Goal: Check status: Check status

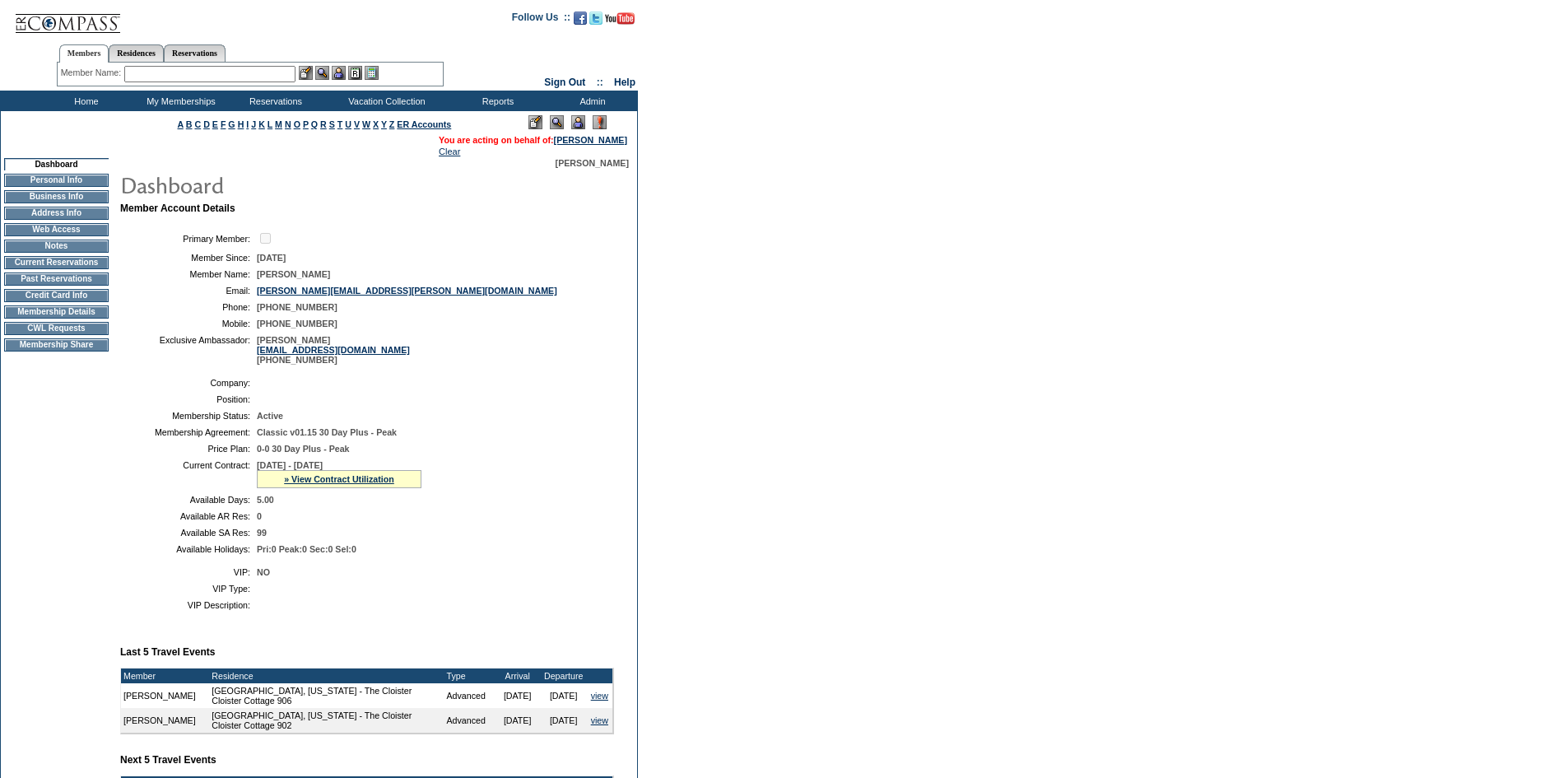
click at [347, 488] on div "» View Contract Utilization" at bounding box center [339, 479] width 164 height 19
click at [349, 484] on link "» View Contract Utilization" at bounding box center [339, 479] width 110 height 10
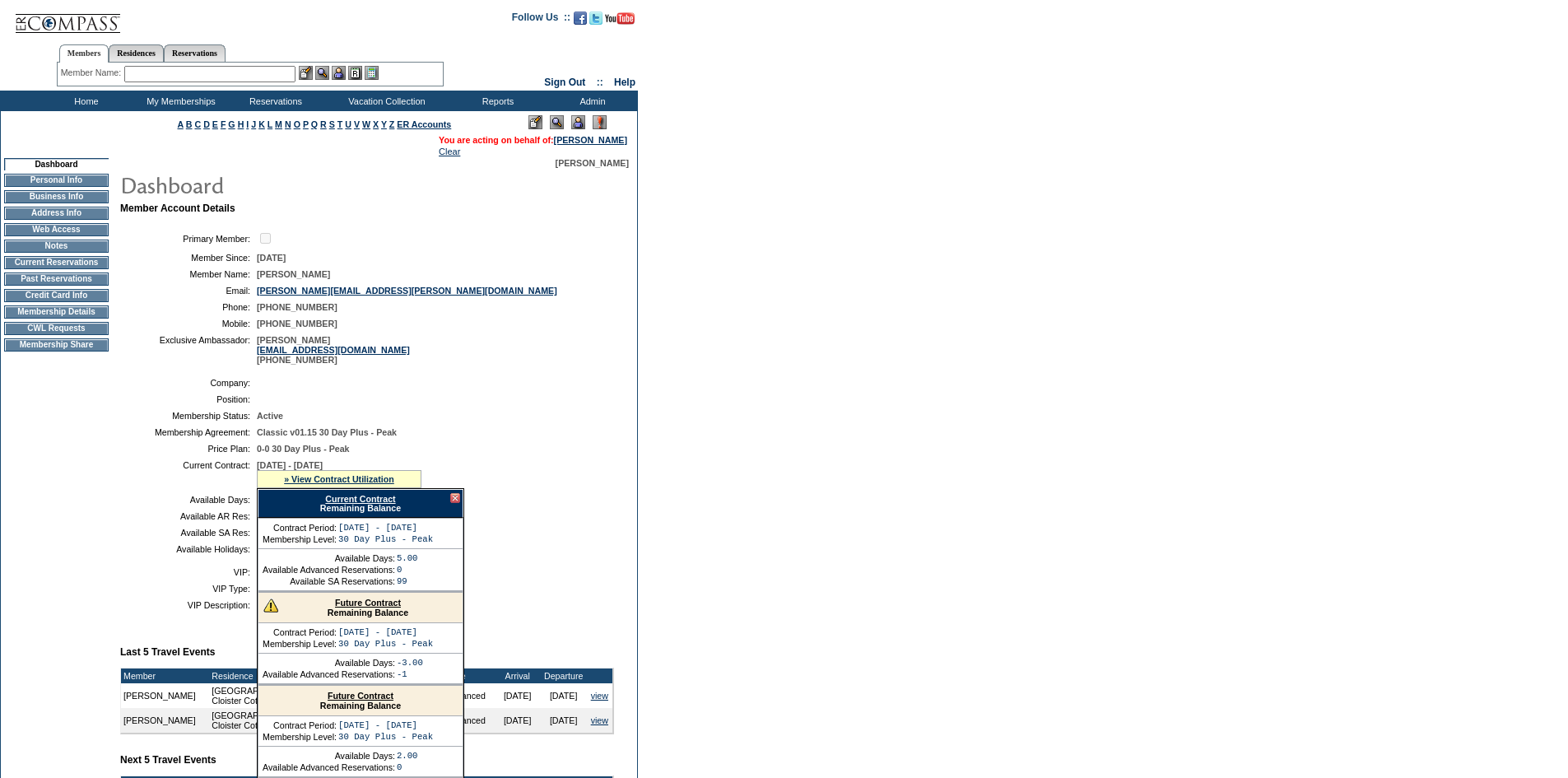
click at [479, 504] on td "5.00" at bounding box center [432, 499] width 351 height 10
click at [457, 454] on td "0-0 30 Day Plus - Peak" at bounding box center [432, 448] width 351 height 10
click at [370, 484] on link "» View Contract Utilization" at bounding box center [339, 479] width 110 height 10
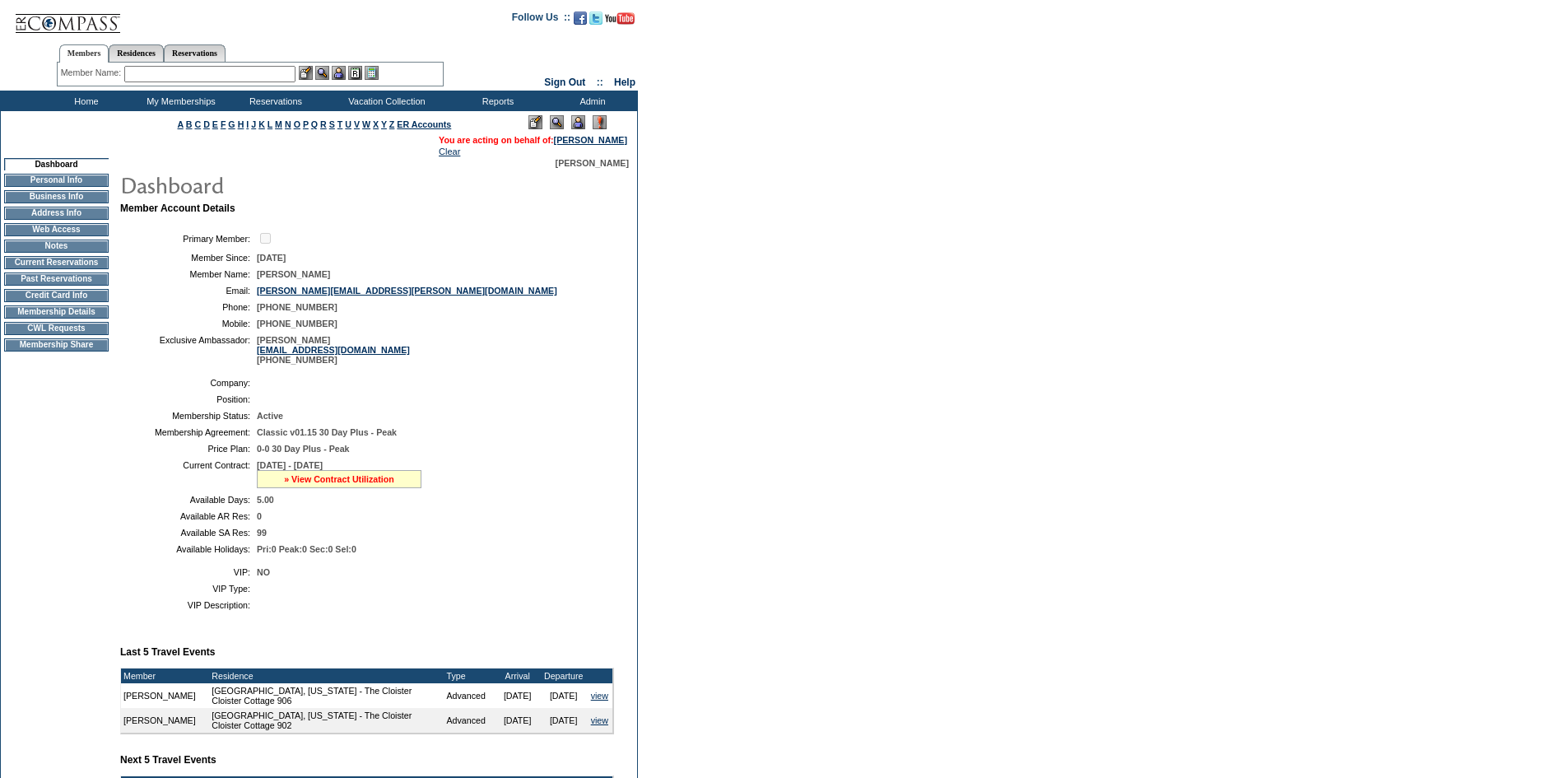
click at [379, 484] on link "» View Contract Utilization" at bounding box center [339, 479] width 110 height 10
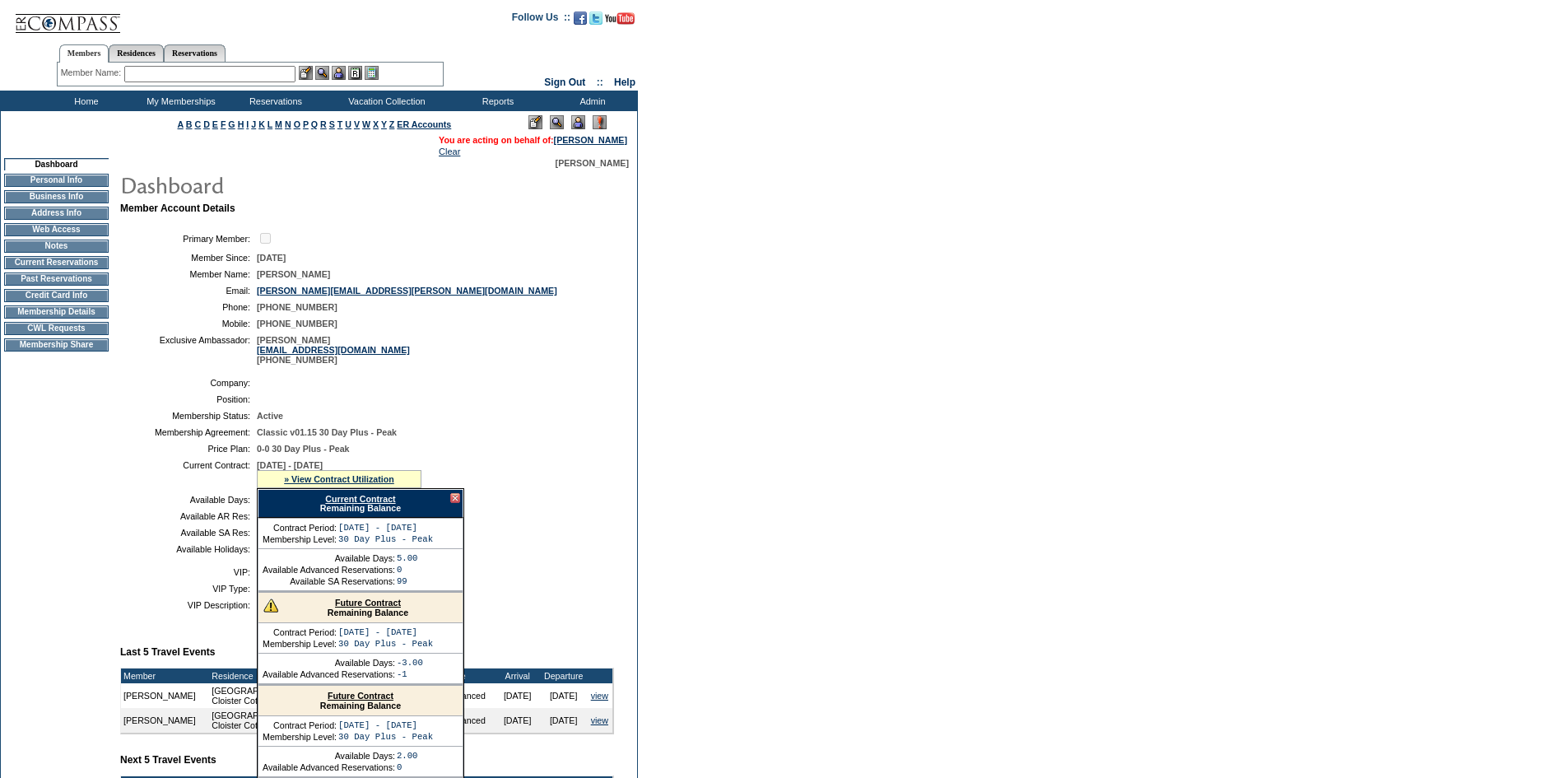
click at [377, 503] on link "Current Contract" at bounding box center [359, 498] width 70 height 10
drag, startPoint x: 115, startPoint y: 476, endPoint x: 182, endPoint y: 516, distance: 78.0
click at [113, 479] on td at bounding box center [115, 616] width 6 height 916
click at [1120, 355] on form "Follow Us ::" at bounding box center [784, 584] width 1568 height 1167
click at [361, 503] on link "Current Contract" at bounding box center [359, 498] width 70 height 10
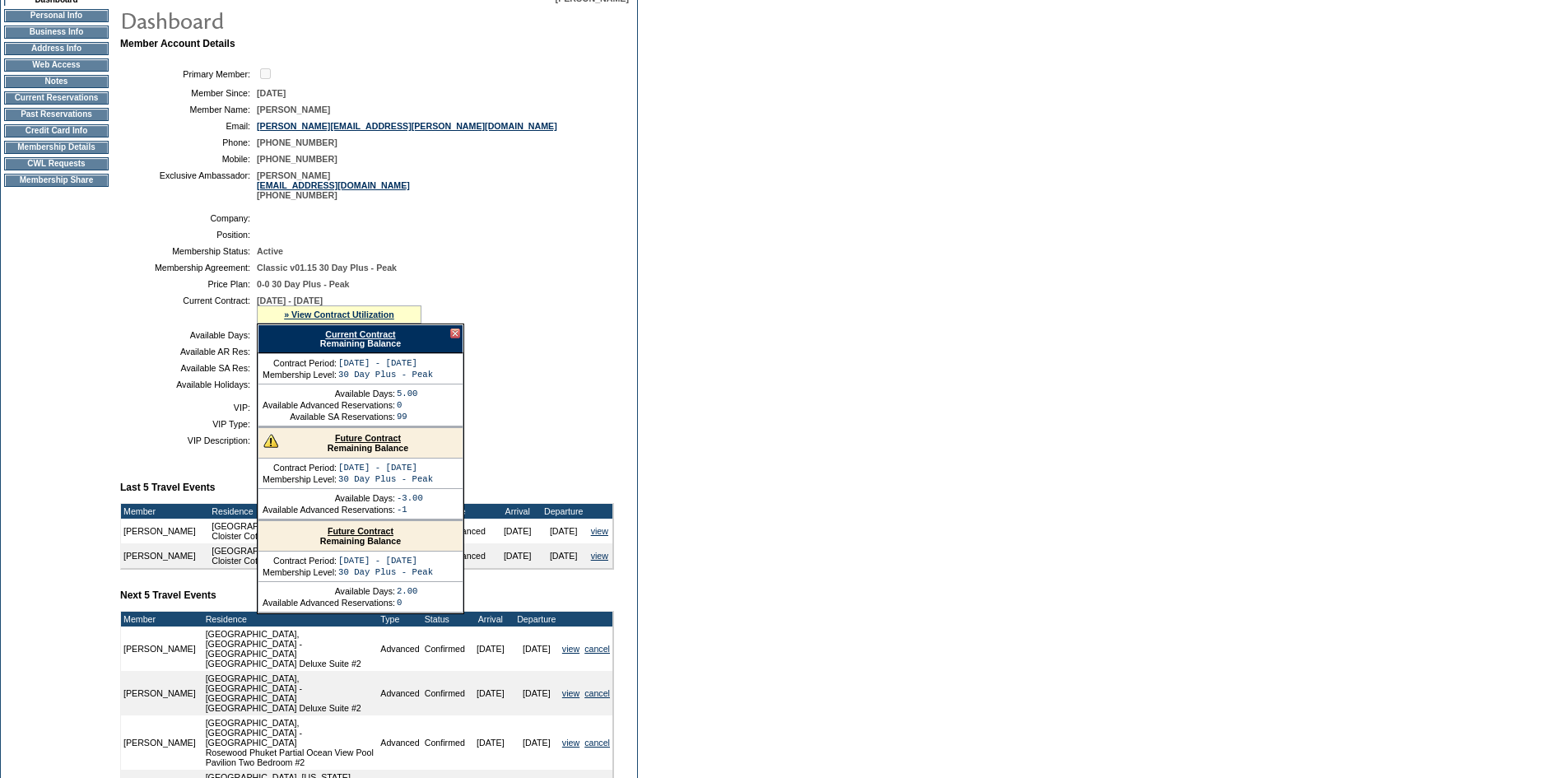
scroll to position [82, 0]
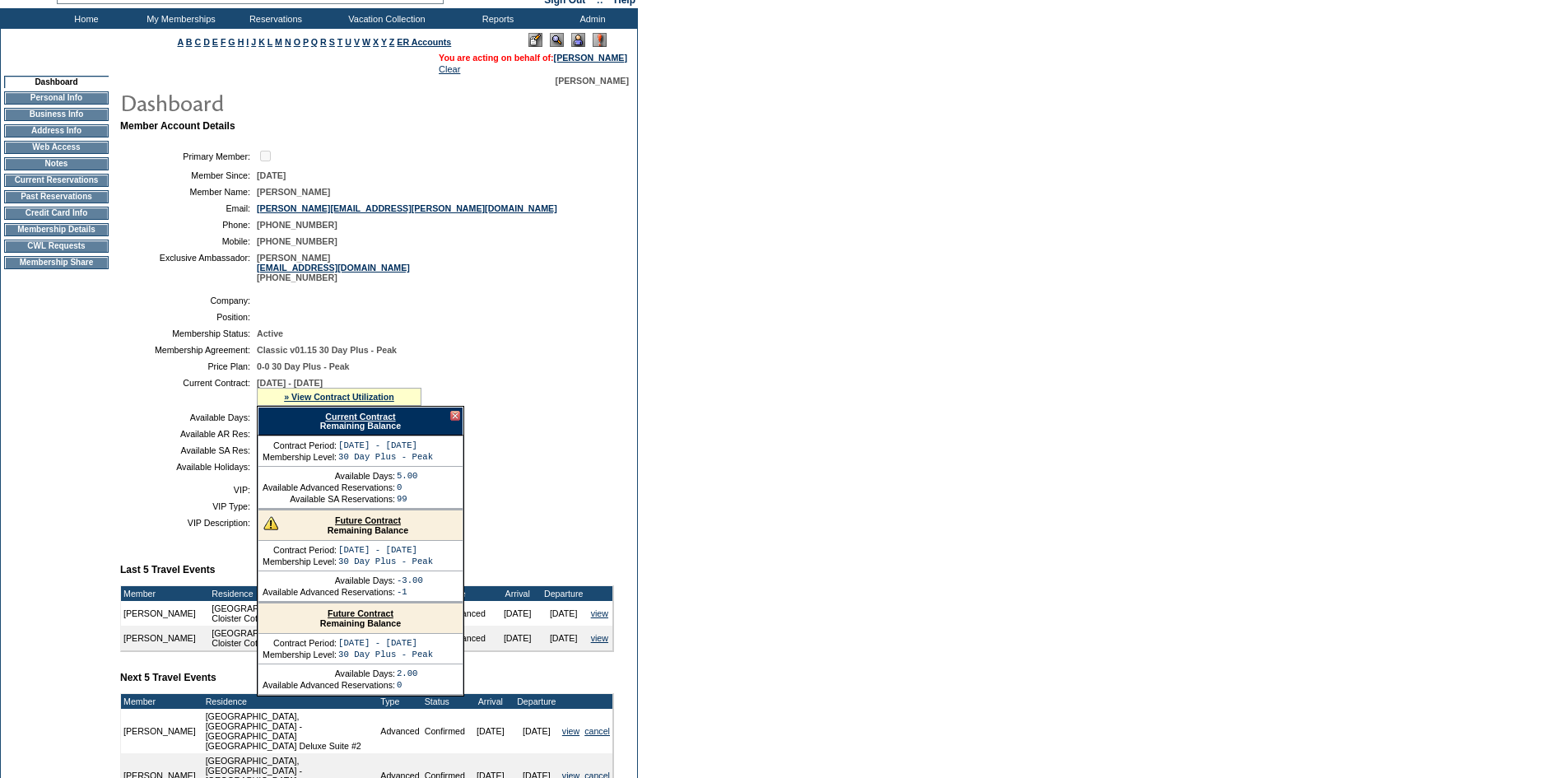
drag, startPoint x: 1360, startPoint y: 306, endPoint x: 1018, endPoint y: 520, distance: 403.4
click at [1360, 307] on form "Follow Us ::" at bounding box center [784, 502] width 1568 height 1167
click at [454, 420] on div at bounding box center [455, 415] width 10 height 10
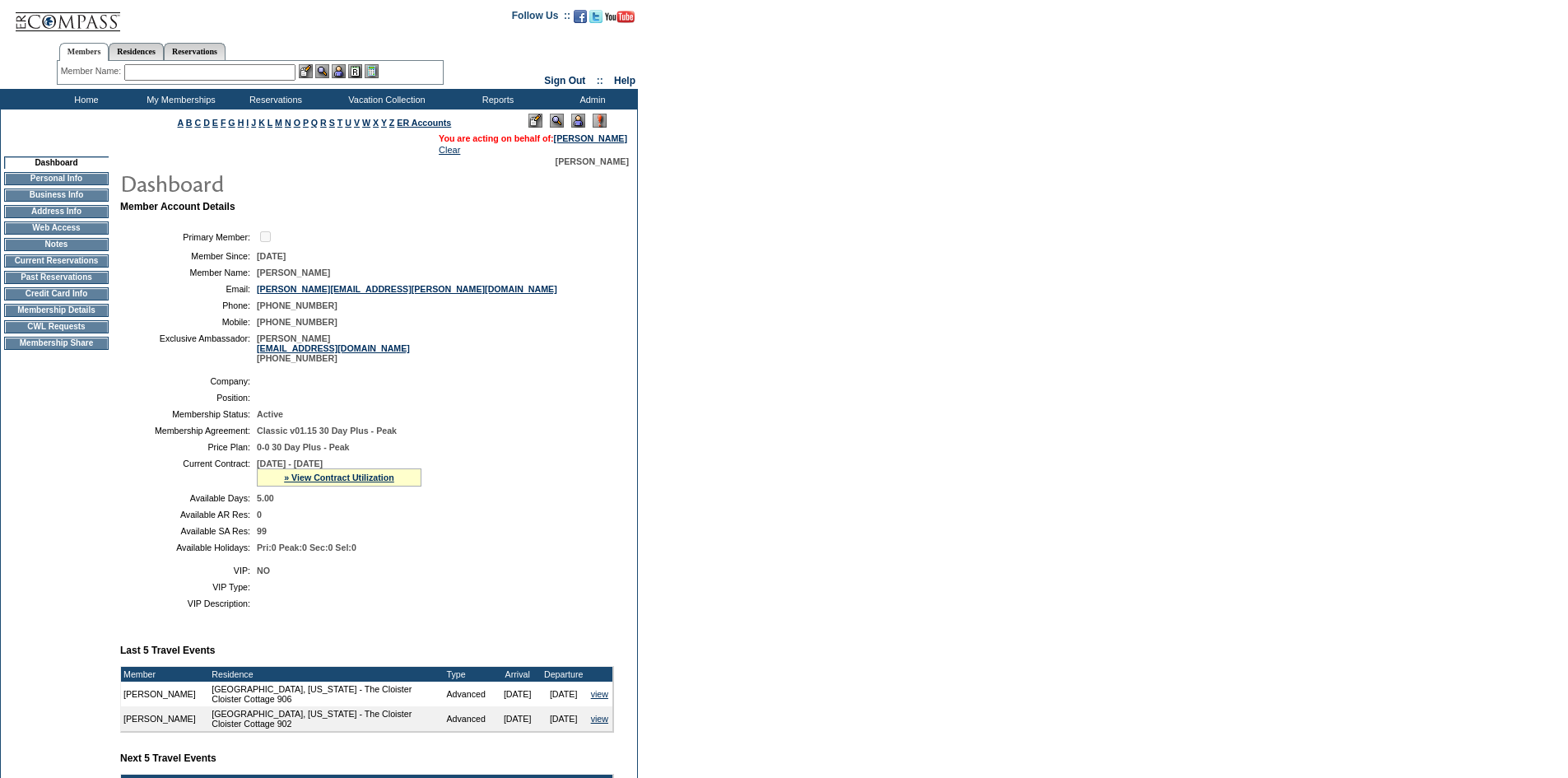
scroll to position [0, 0]
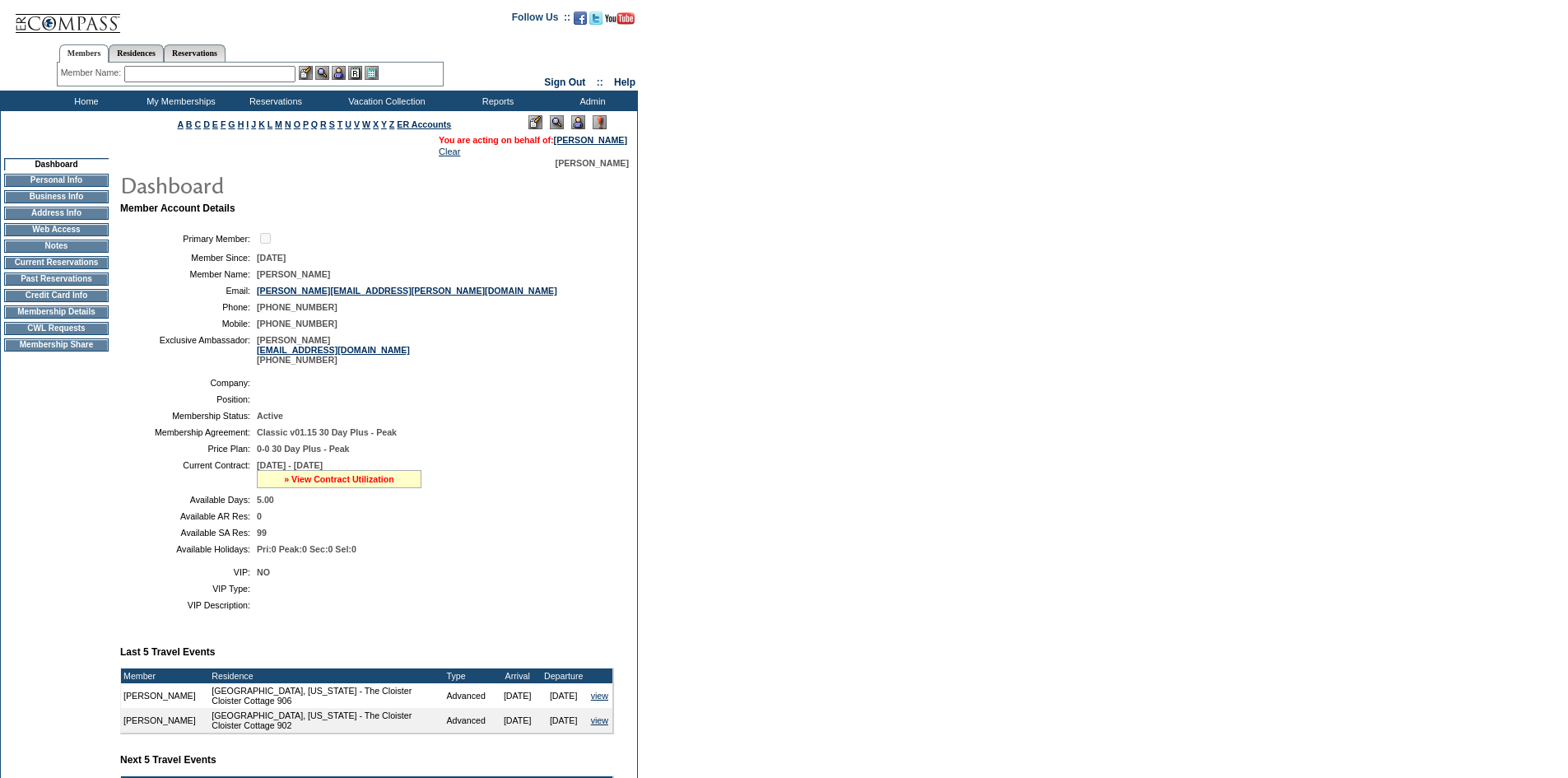
click at [368, 484] on link "» View Contract Utilization" at bounding box center [339, 479] width 110 height 10
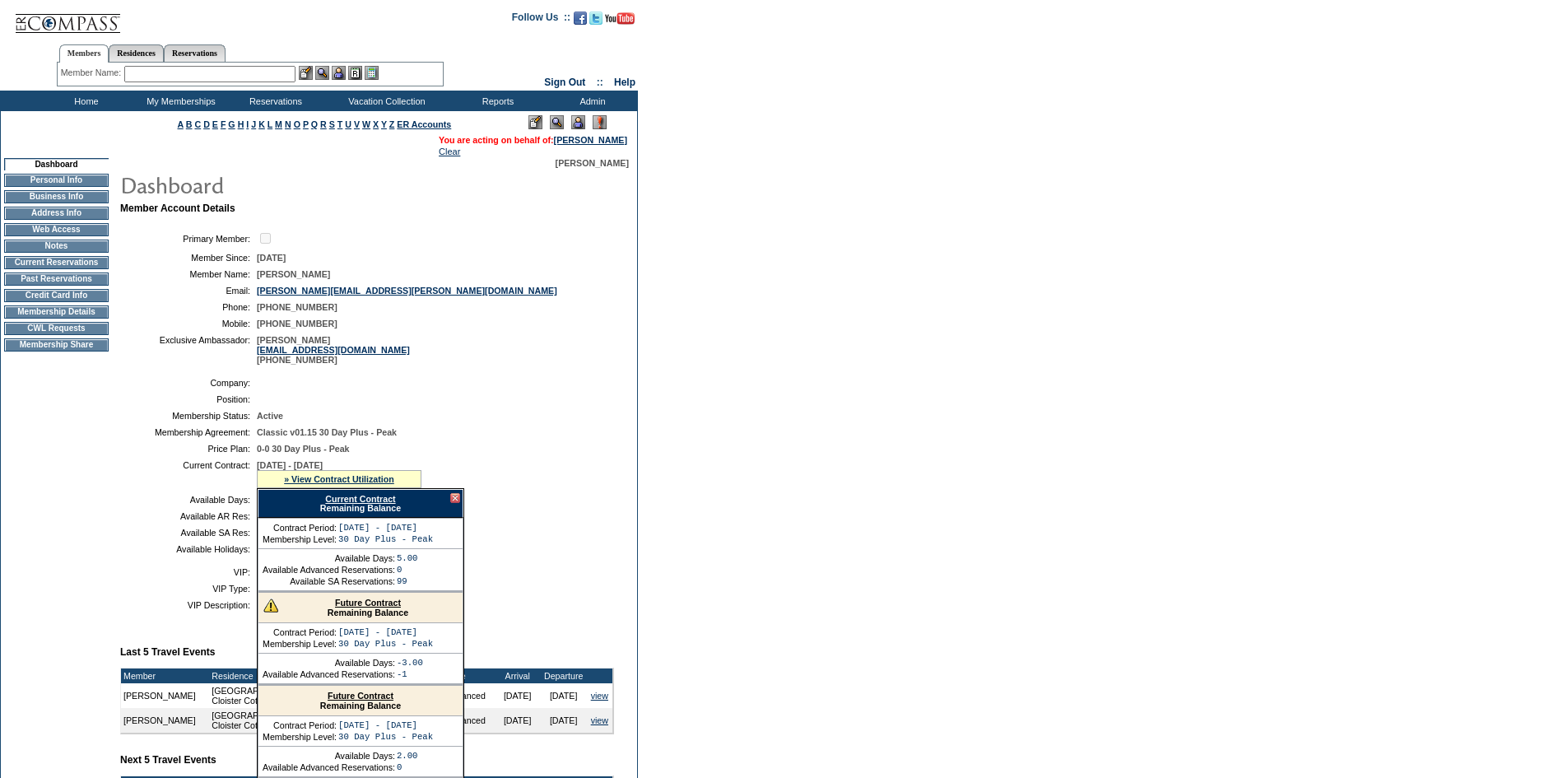
click at [371, 503] on link "Current Contract" at bounding box center [359, 498] width 70 height 10
click at [677, 418] on form "Follow Us ::" at bounding box center [784, 584] width 1568 height 1167
click at [249, 75] on input "text" at bounding box center [210, 74] width 171 height 17
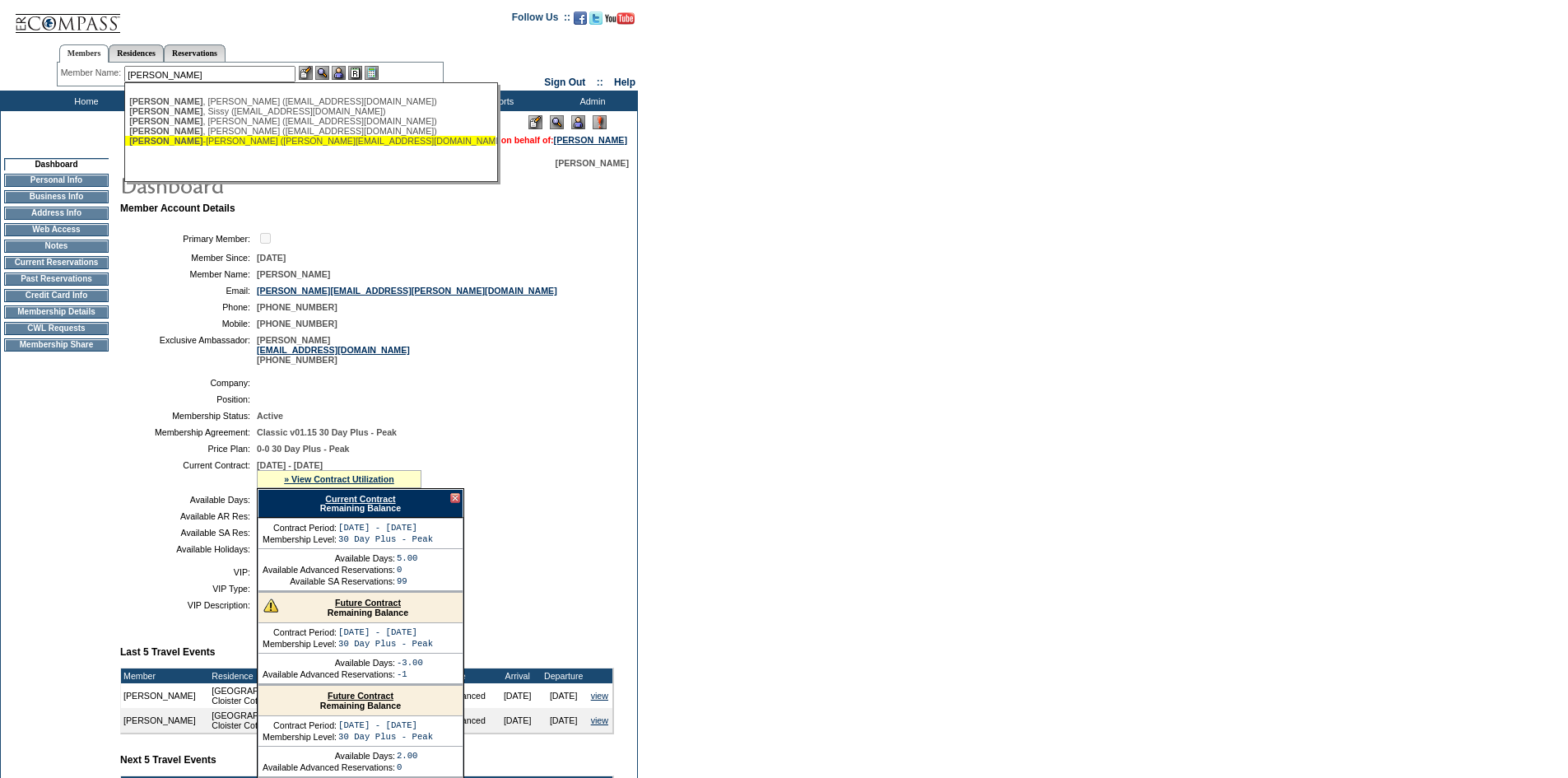
click at [236, 146] on div "Goff -Weber, Kathleen (kathleenm.goff@gmail.com)" at bounding box center [310, 140] width 362 height 10
type input "Goff-Weber, Kathleen (kathleenm.goff@gmail.com)"
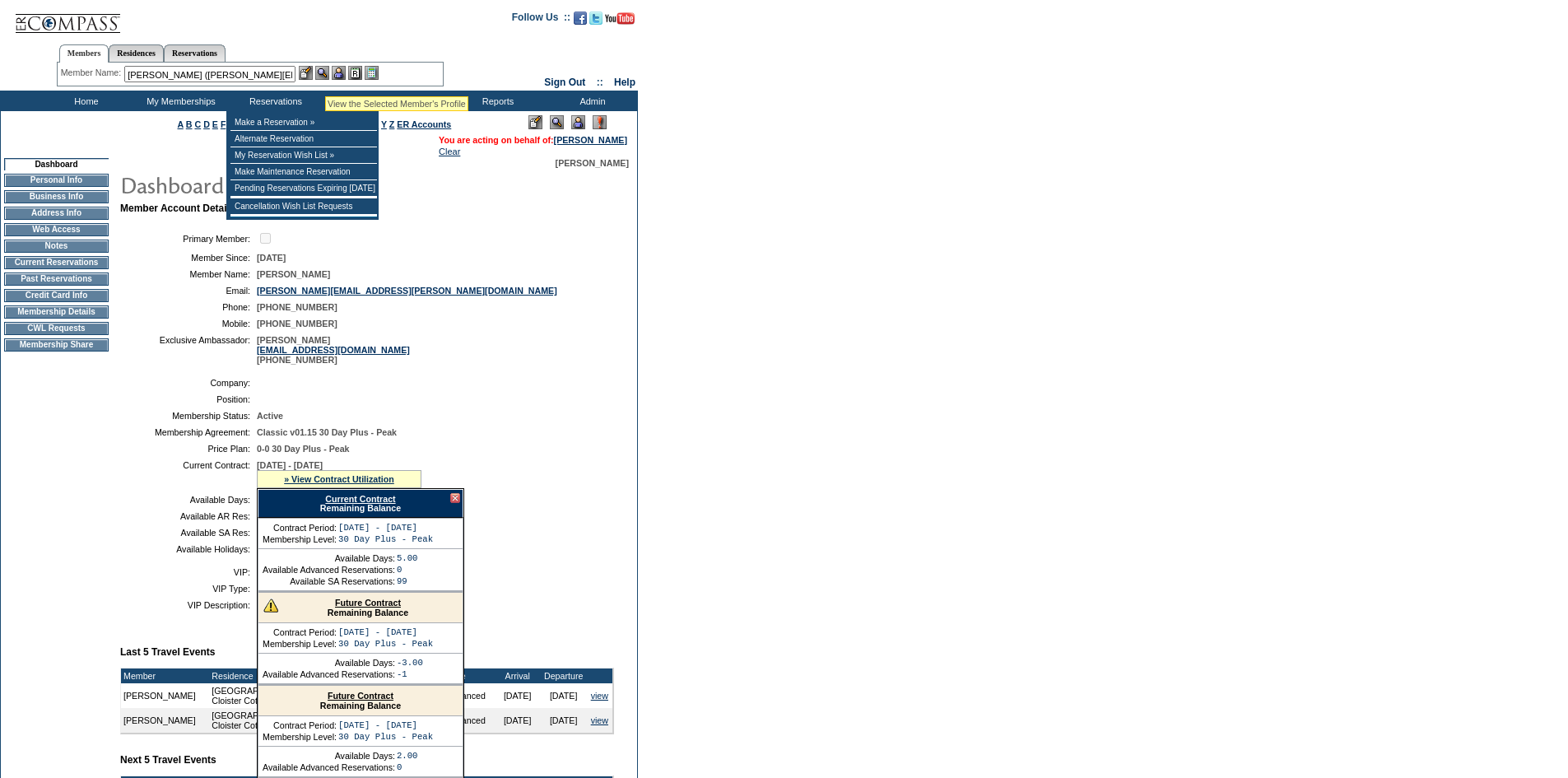
click at [328, 70] on img at bounding box center [322, 73] width 14 height 14
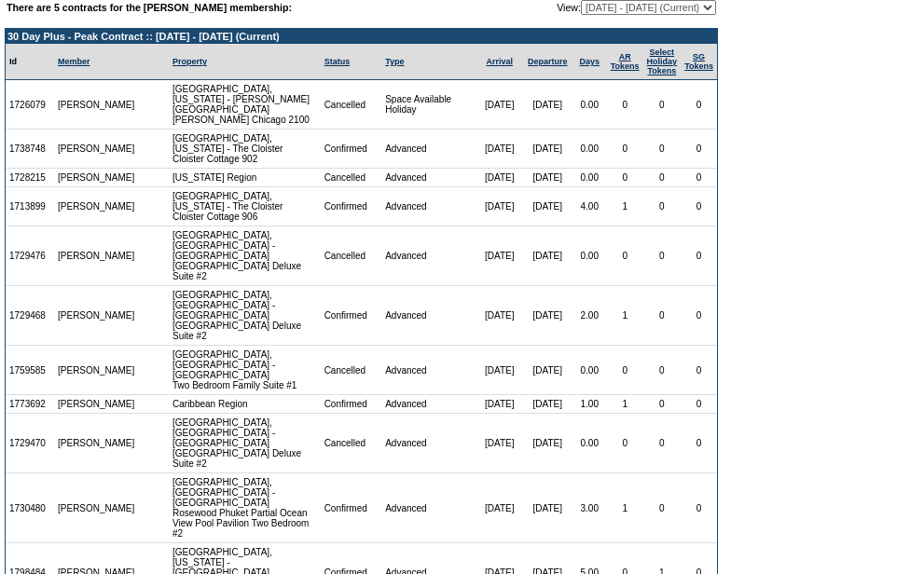
scroll to position [93, 0]
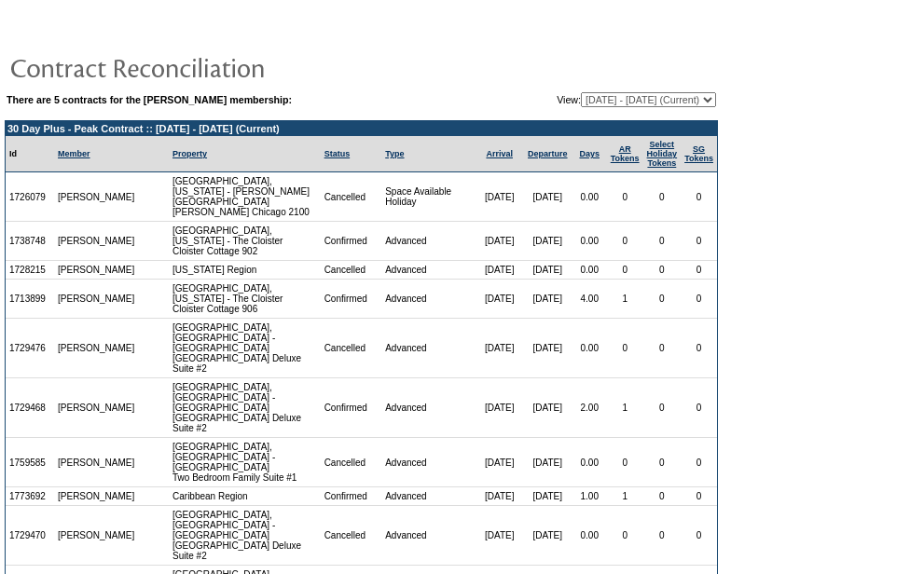
drag, startPoint x: 567, startPoint y: 102, endPoint x: 564, endPoint y: 117, distance: 15.2
click at [581, 102] on select "[DATE] - [DATE] (Current) [DATE] - [DATE] [DATE] - [DATE] [DATE] - [DATE] [DATE…" at bounding box center [648, 99] width 135 height 15
select select "151858"
click at [581, 93] on select "[DATE] - [DATE] (Current) [DATE] - [DATE] [DATE] - [DATE] [DATE] - [DATE] [DATE…" at bounding box center [648, 99] width 135 height 15
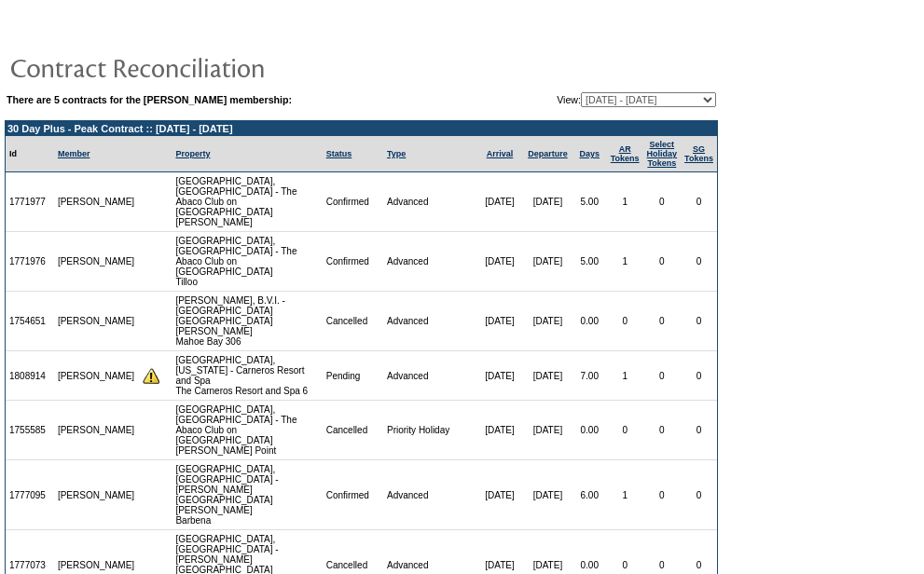
scroll to position [28, 0]
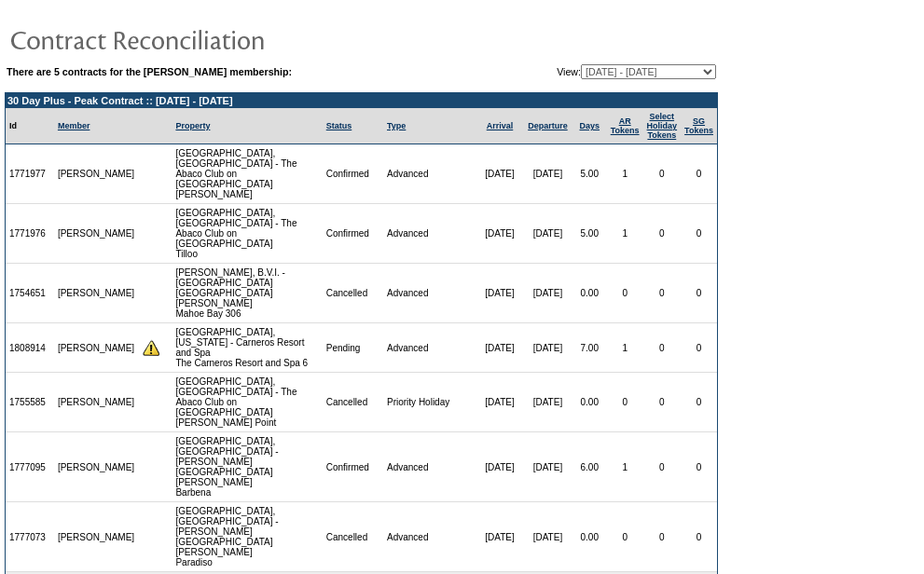
click at [594, 71] on select "10/31/24 - 04/30/26 (Current) 05/01/26 - 04/30/27 05/01/27 - 04/30/28 05/01/28 …" at bounding box center [648, 71] width 135 height 15
select select "151870"
click at [581, 65] on select "10/31/24 - 04/30/26 (Current) 05/01/26 - 04/30/27 05/01/27 - 04/30/28 05/01/28 …" at bounding box center [648, 71] width 135 height 15
